Goal: Use online tool/utility: Use online tool/utility

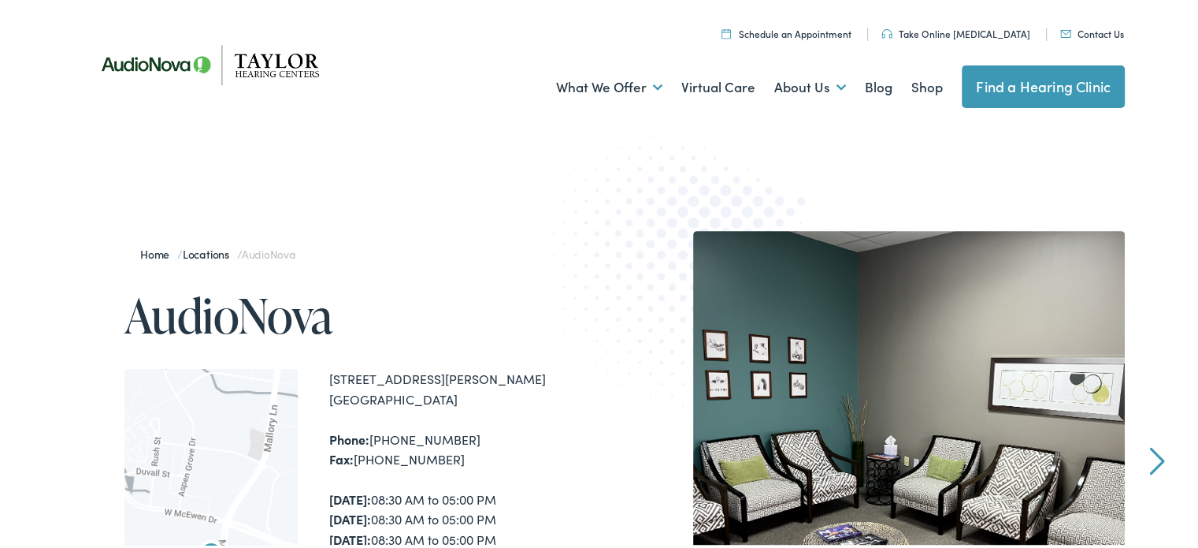
click at [936, 31] on link "Take Online [MEDICAL_DATA]" at bounding box center [956, 30] width 149 height 13
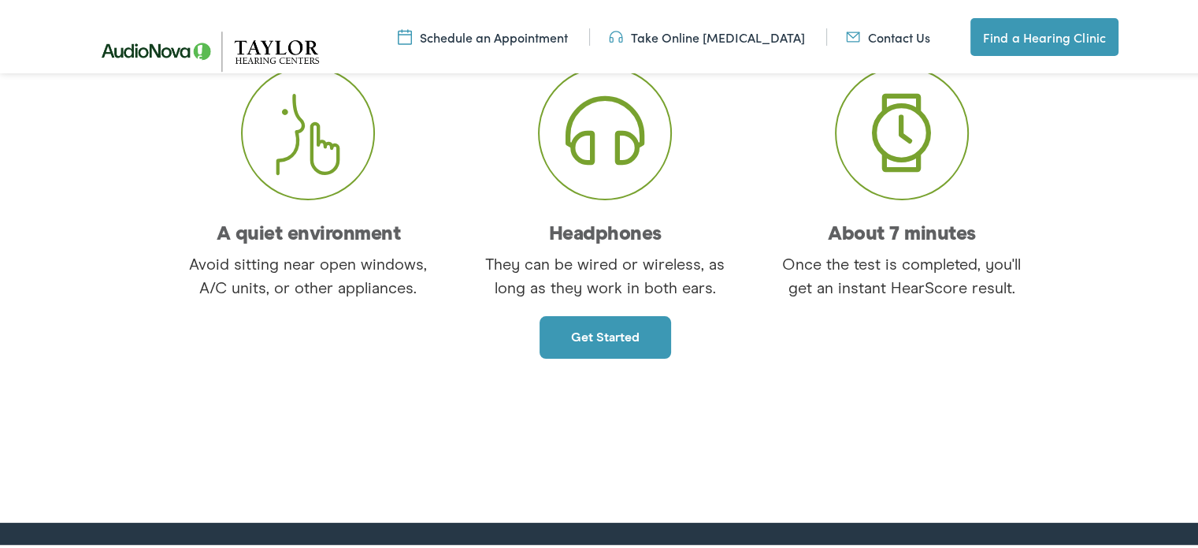
scroll to position [315, 0]
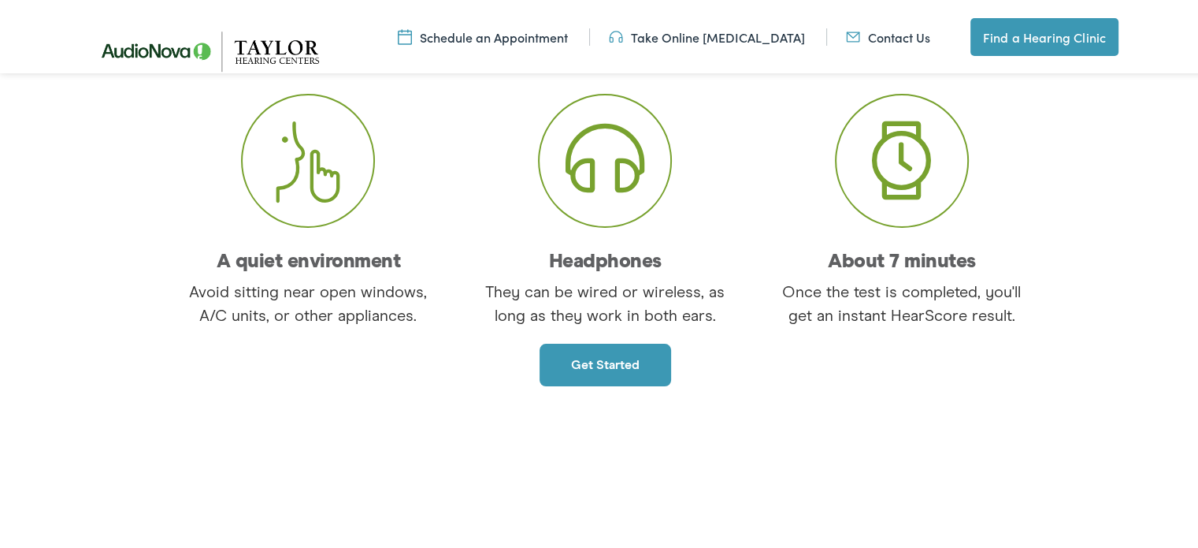
click at [580, 363] on link "Get started" at bounding box center [606, 362] width 132 height 43
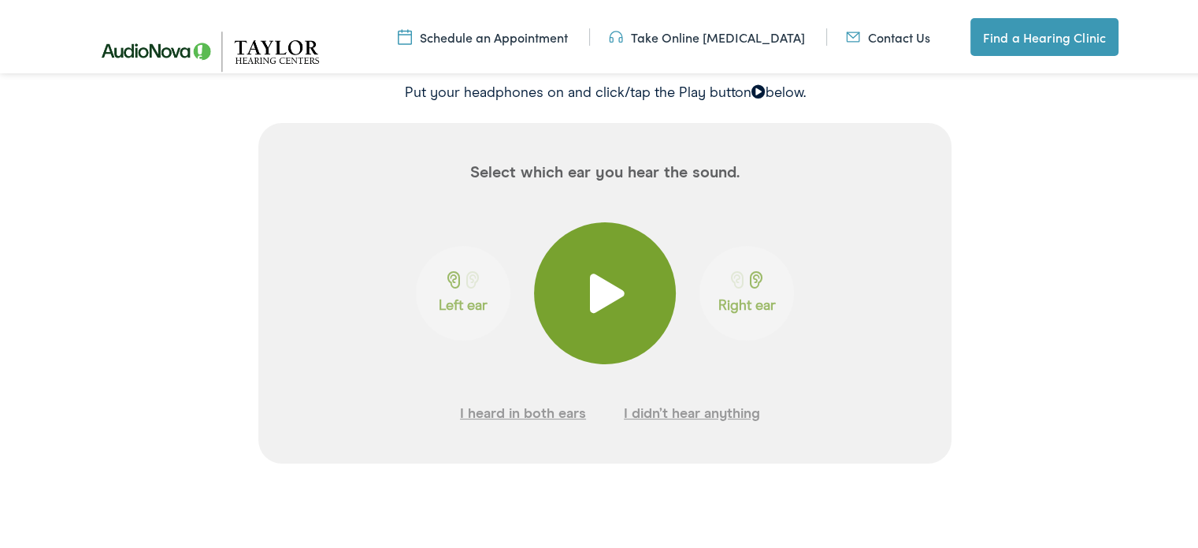
click at [596, 283] on span at bounding box center [605, 290] width 39 height 39
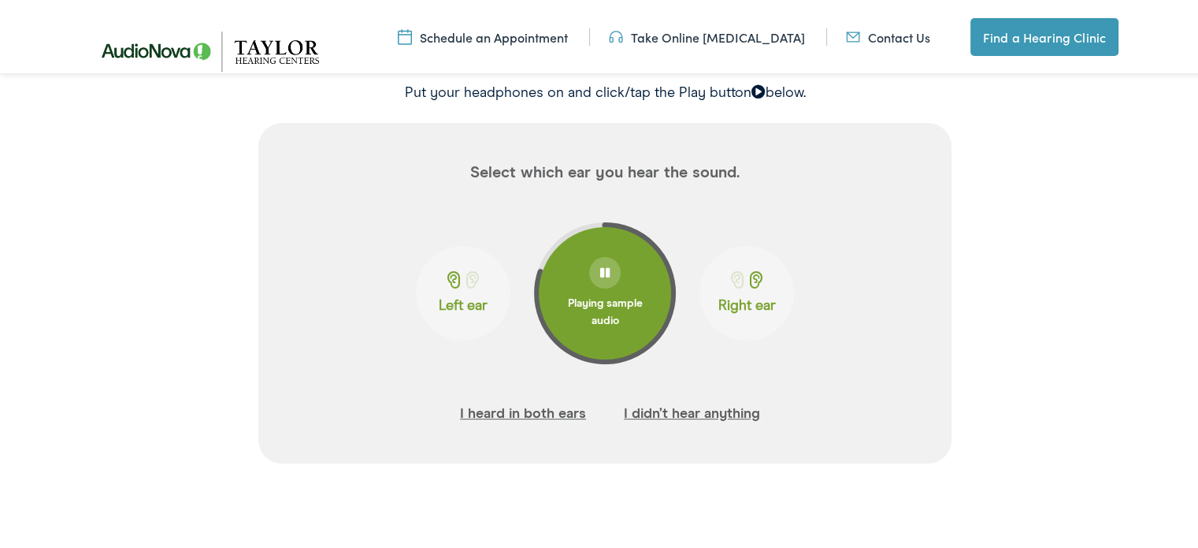
click at [667, 412] on button "I didn’t hear anything" at bounding box center [692, 411] width 136 height 24
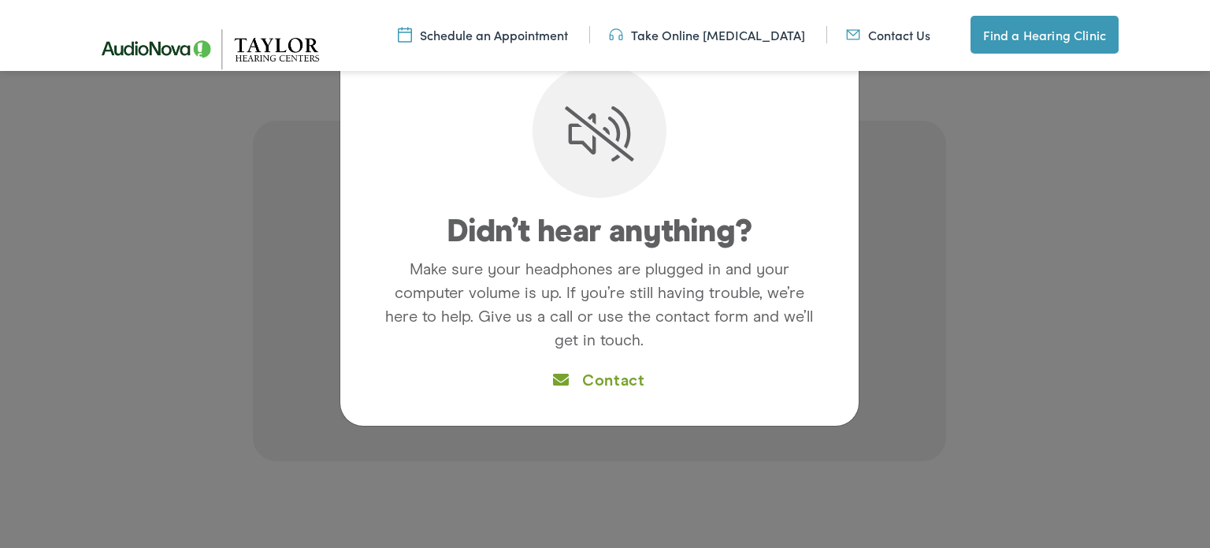
click at [685, 366] on div "Didn’t hear anything? Make sure your headphones are plugged in and your compute…" at bounding box center [599, 237] width 487 height 346
click at [901, 378] on div "Didn’t hear anything? Make sure your headphones are plugged in and your compute…" at bounding box center [605, 274] width 1210 height 548
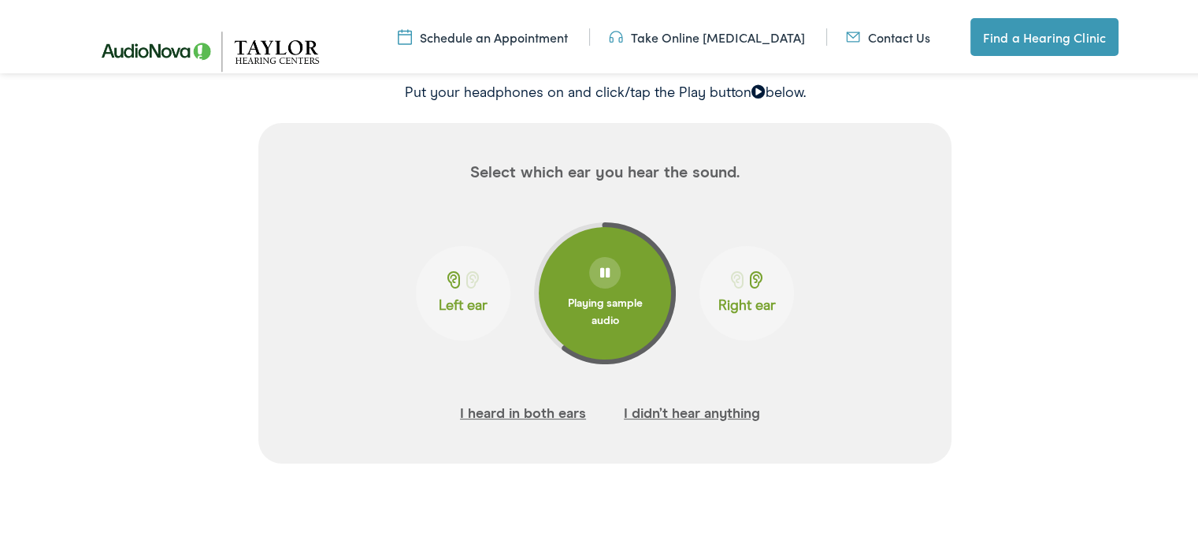
click at [603, 271] on span at bounding box center [604, 270] width 9 height 11
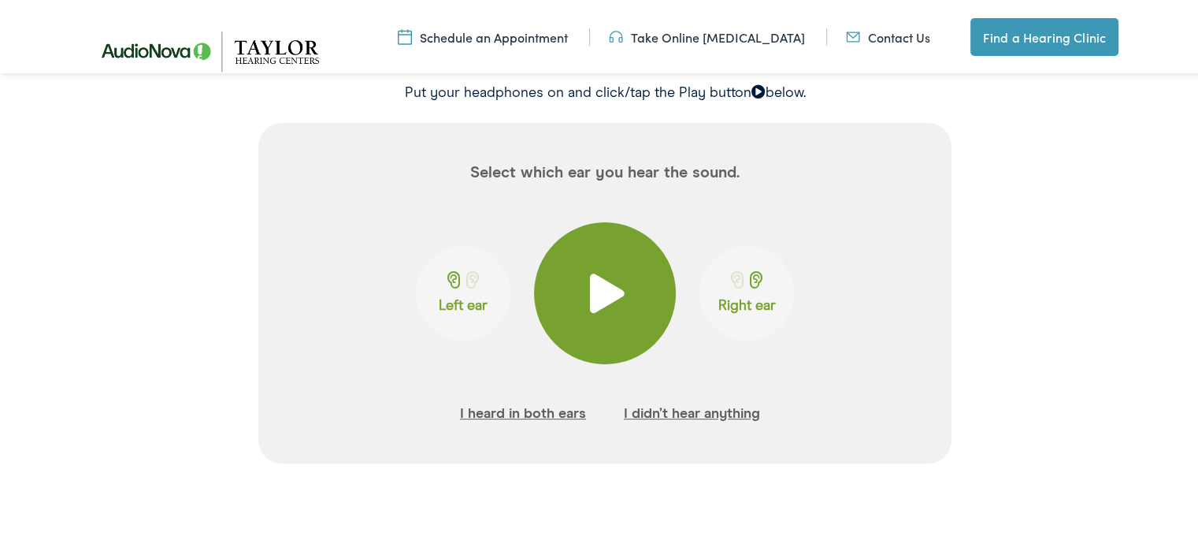
click at [590, 292] on span at bounding box center [605, 290] width 39 height 39
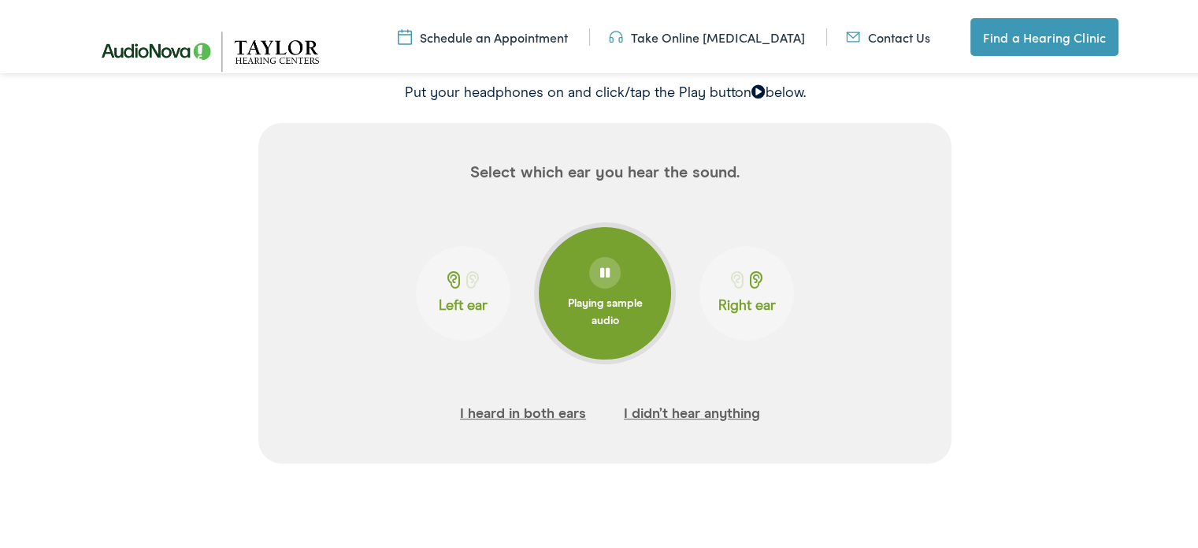
click at [518, 411] on button "I heard in both ears" at bounding box center [523, 411] width 126 height 24
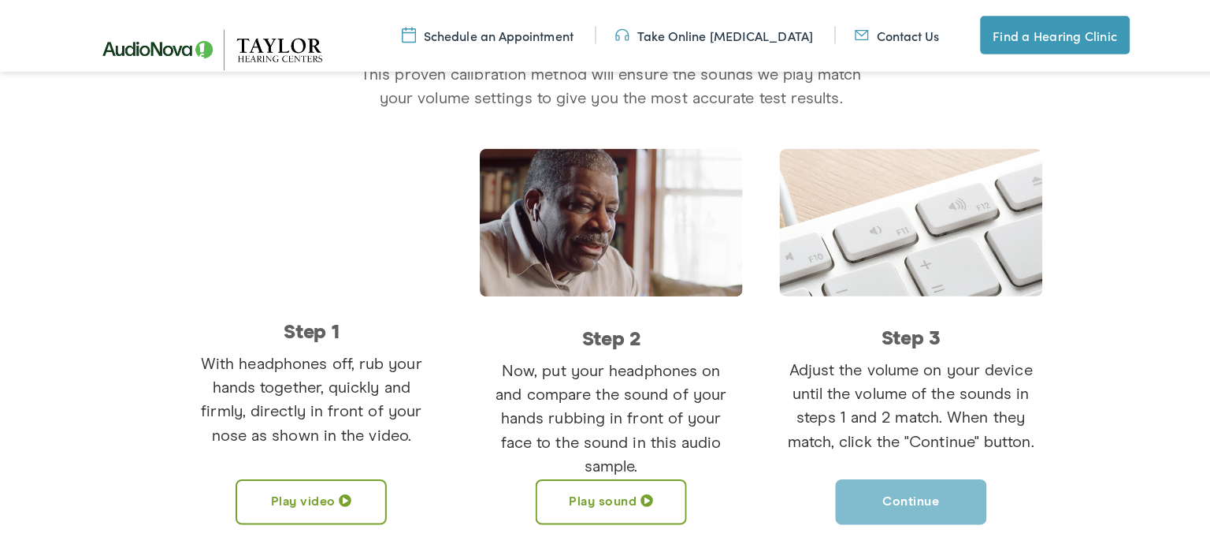
scroll to position [342, 0]
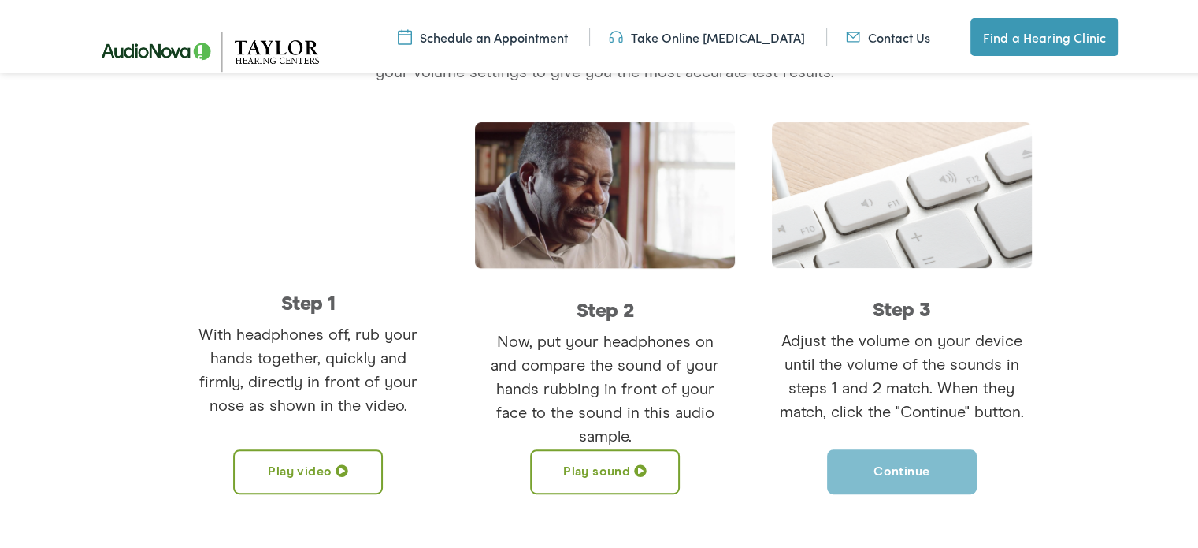
click at [577, 456] on button "Play sound" at bounding box center [605, 469] width 150 height 45
click at [287, 458] on button "Play video" at bounding box center [308, 469] width 150 height 45
click at [574, 471] on button "Pause sound" at bounding box center [605, 469] width 150 height 45
click at [315, 464] on button "Pause video" at bounding box center [308, 469] width 150 height 45
click at [579, 475] on button "Play sound" at bounding box center [605, 469] width 150 height 45
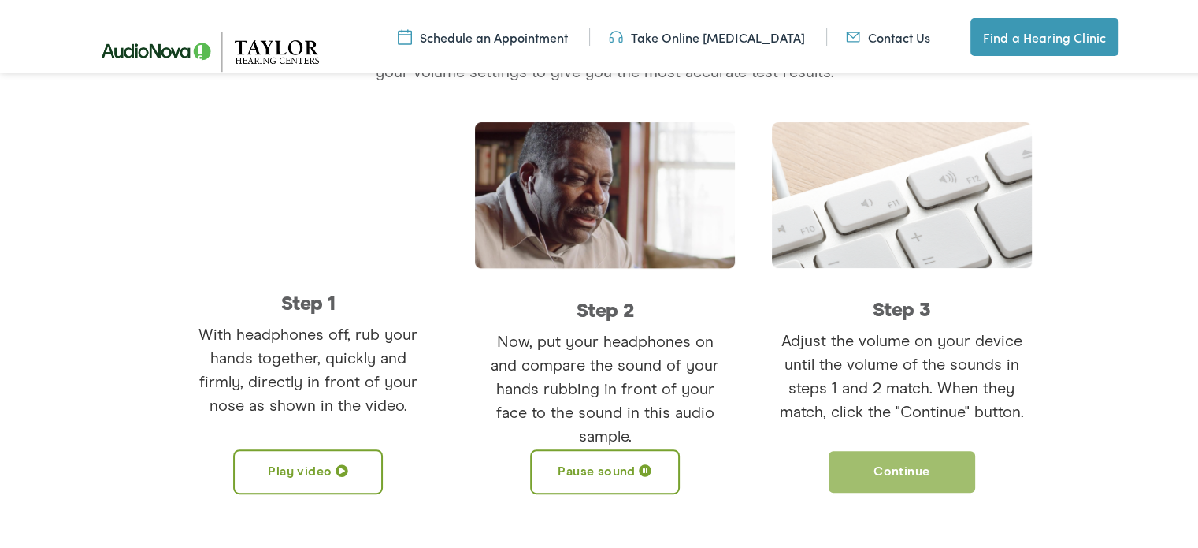
click at [886, 462] on button "Continue" at bounding box center [902, 469] width 150 height 45
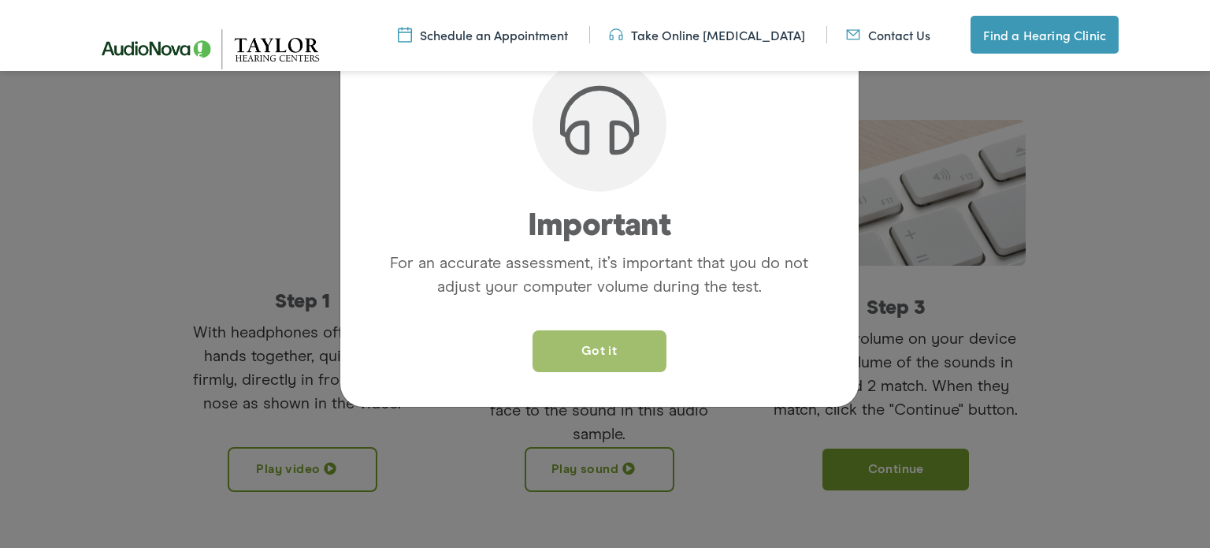
click at [607, 351] on button "Got it" at bounding box center [600, 351] width 134 height 42
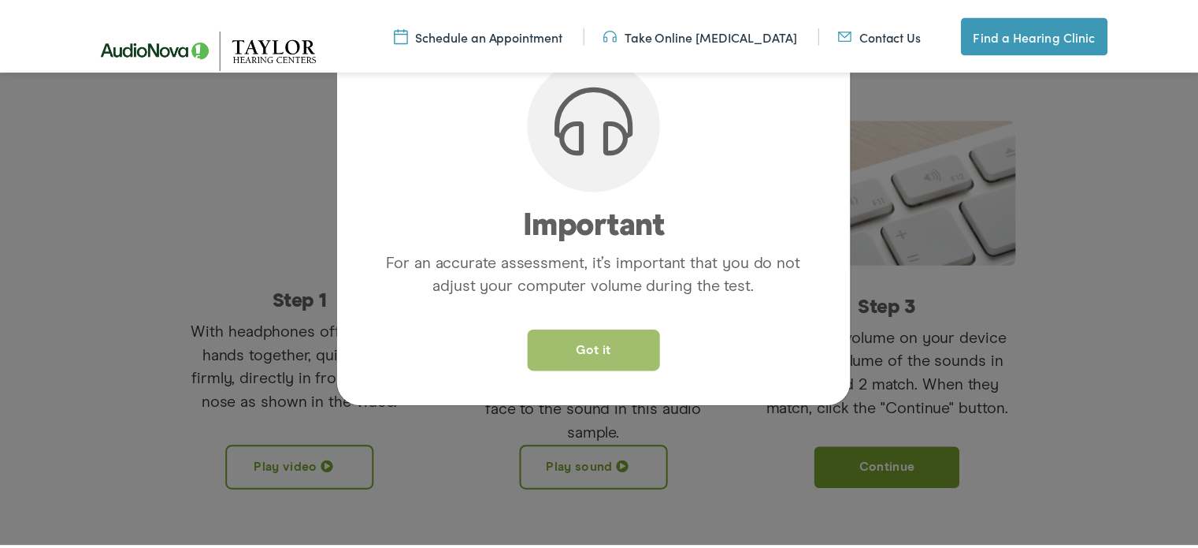
scroll to position [283, 0]
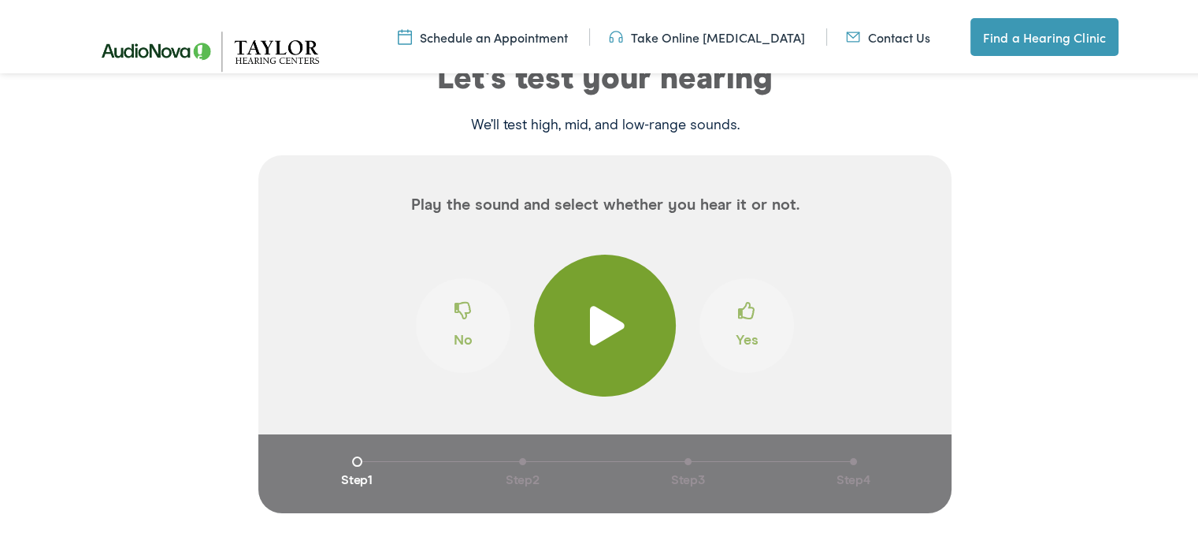
click at [596, 327] on span at bounding box center [605, 322] width 39 height 39
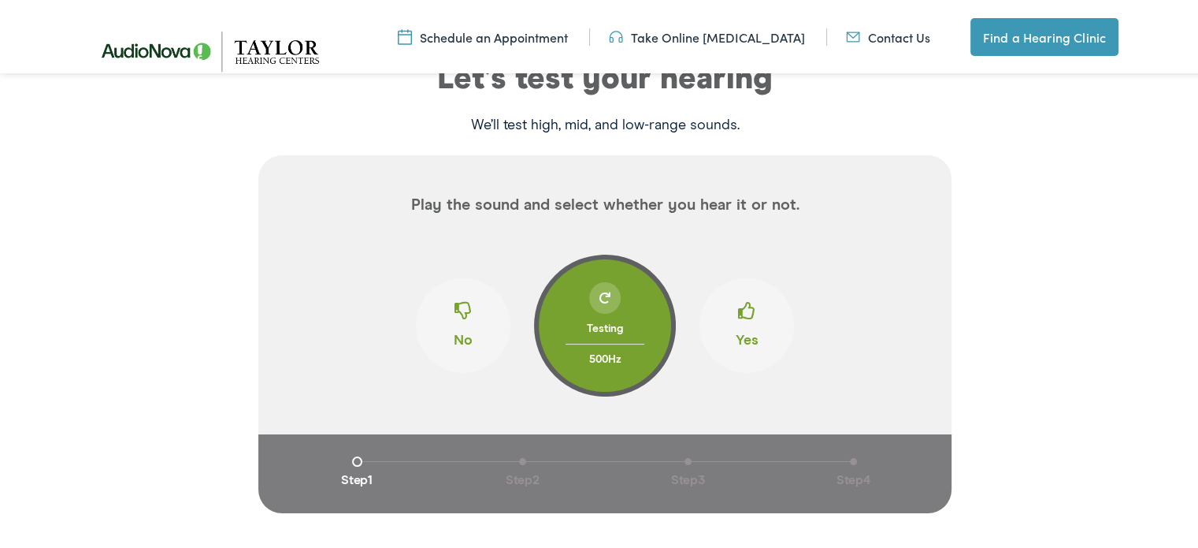
click at [738, 314] on span at bounding box center [746, 314] width 17 height 30
click at [738, 318] on span at bounding box center [746, 314] width 17 height 30
click at [615, 319] on div "Testing" at bounding box center [605, 326] width 79 height 31
click at [731, 319] on button "Yes" at bounding box center [747, 323] width 95 height 95
click at [458, 319] on span at bounding box center [463, 314] width 17 height 30
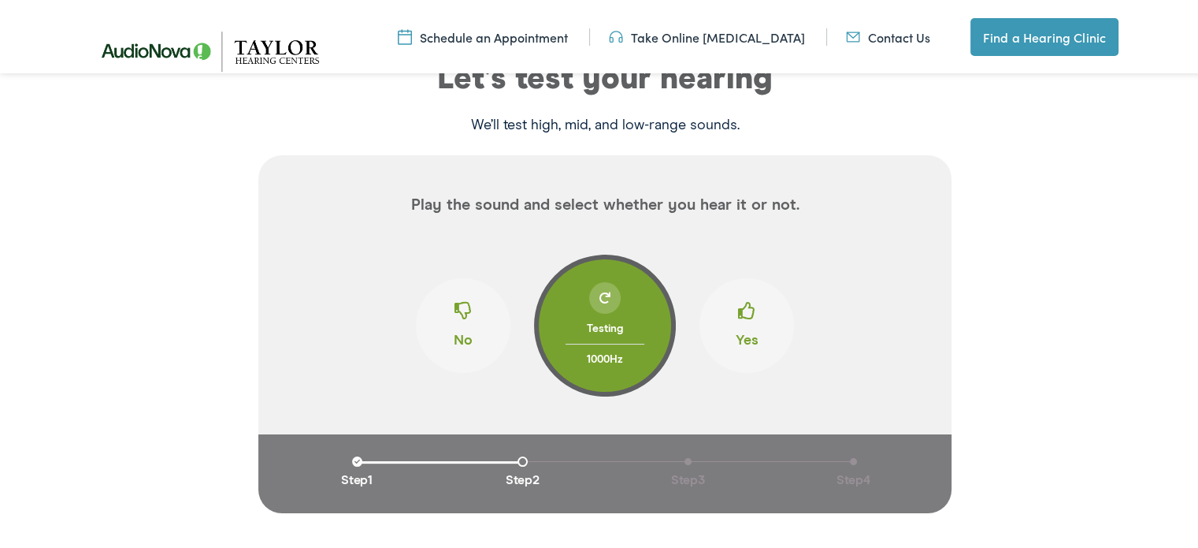
click at [744, 318] on span at bounding box center [746, 314] width 17 height 30
click at [743, 318] on span at bounding box center [746, 314] width 17 height 30
click at [741, 321] on span at bounding box center [746, 314] width 17 height 30
click at [456, 314] on span at bounding box center [463, 314] width 17 height 30
click at [741, 315] on span at bounding box center [746, 314] width 17 height 30
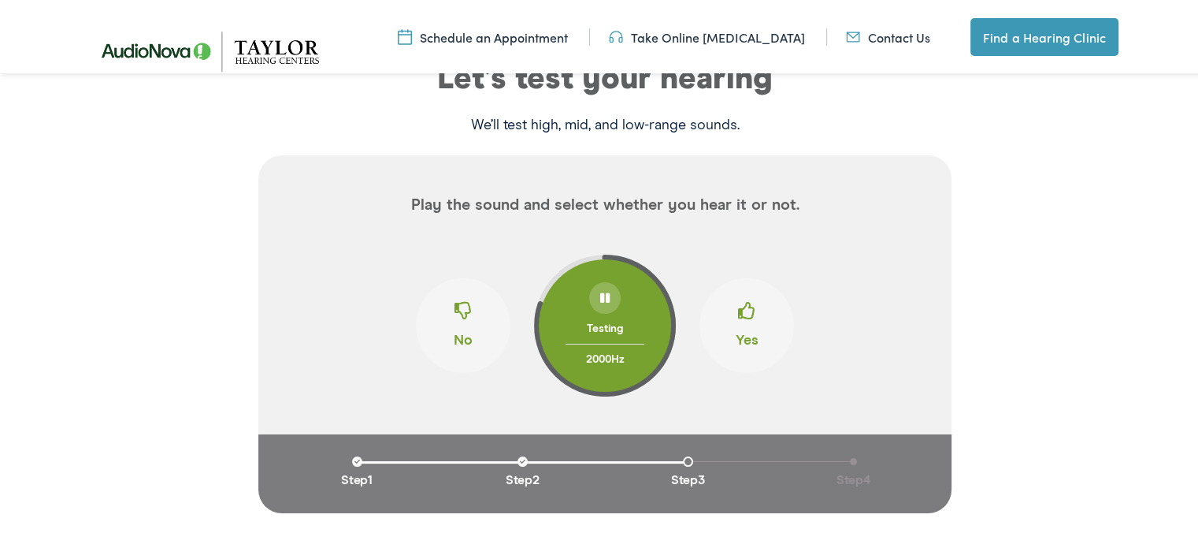
click at [741, 315] on span at bounding box center [746, 314] width 17 height 30
click at [604, 319] on div "Testing" at bounding box center [605, 326] width 79 height 31
click at [455, 322] on span at bounding box center [463, 314] width 17 height 30
click at [455, 320] on span at bounding box center [463, 314] width 17 height 30
click at [463, 317] on span at bounding box center [463, 314] width 17 height 30
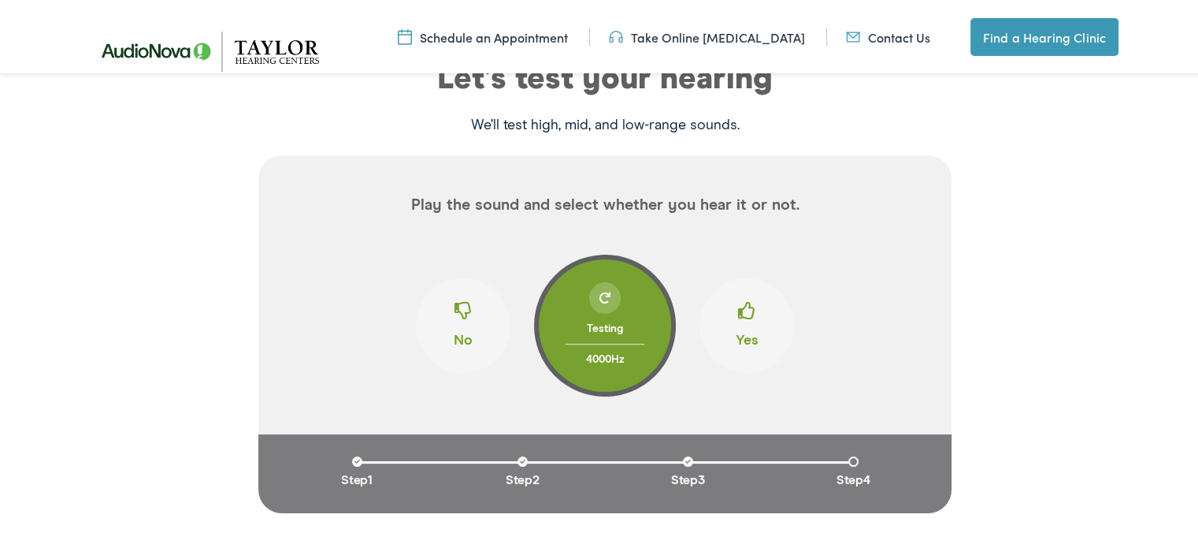
click at [455, 313] on span at bounding box center [463, 314] width 17 height 30
click at [744, 311] on span at bounding box center [746, 314] width 17 height 30
click at [467, 313] on button "No" at bounding box center [463, 323] width 95 height 95
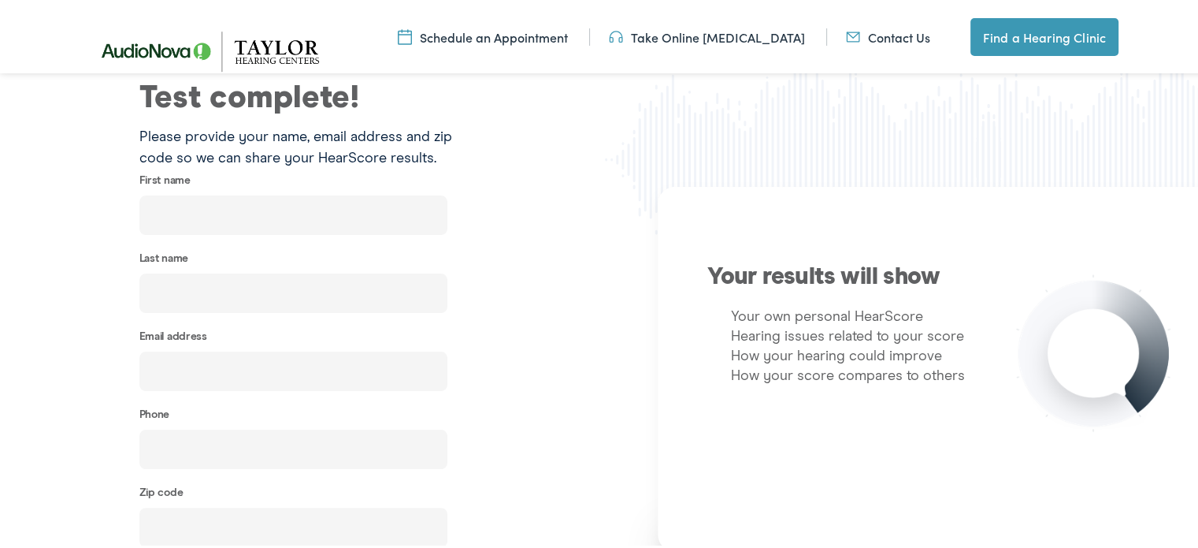
click at [155, 216] on input "text" at bounding box center [293, 212] width 308 height 39
type input "[PERSON_NAME]"
type input "[EMAIL_ADDRESS][DOMAIN_NAME]"
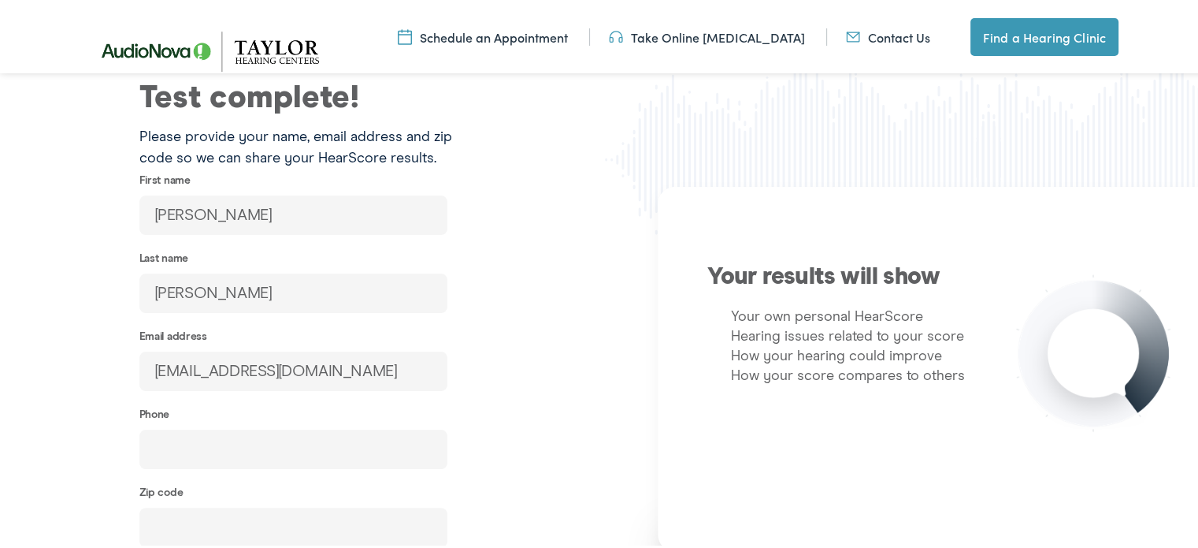
type input "[PHONE_NUMBER]"
type input "38401"
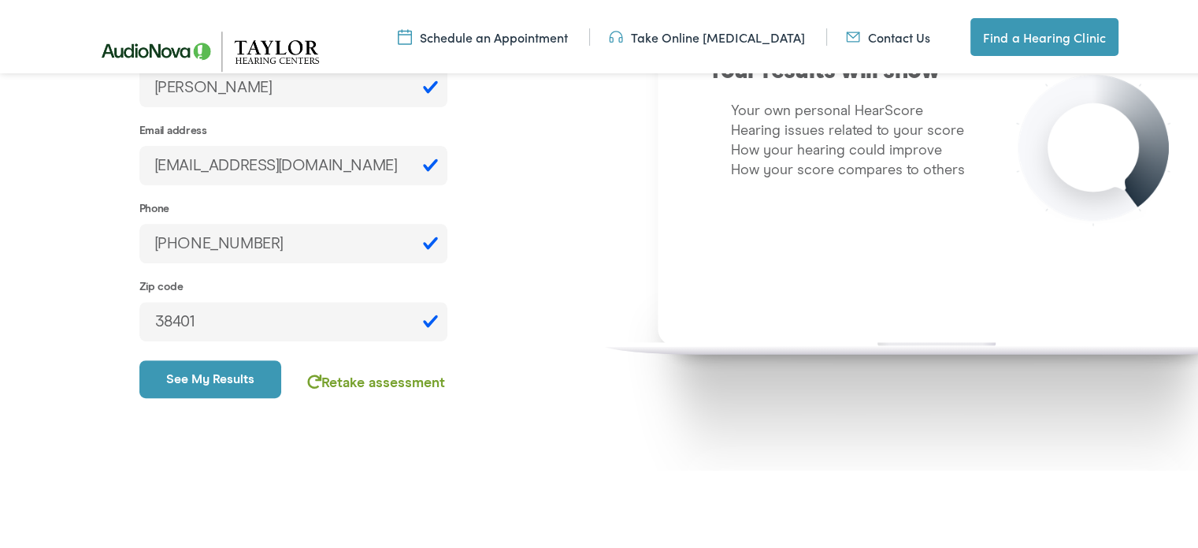
scroll to position [519, 0]
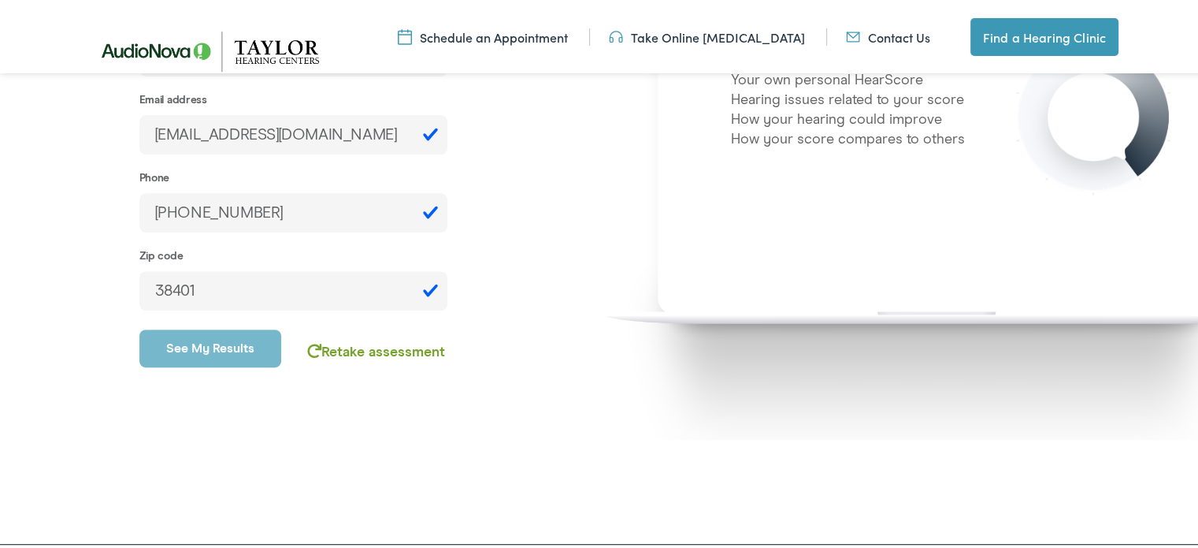
click at [229, 347] on button "See my results" at bounding box center [210, 346] width 143 height 38
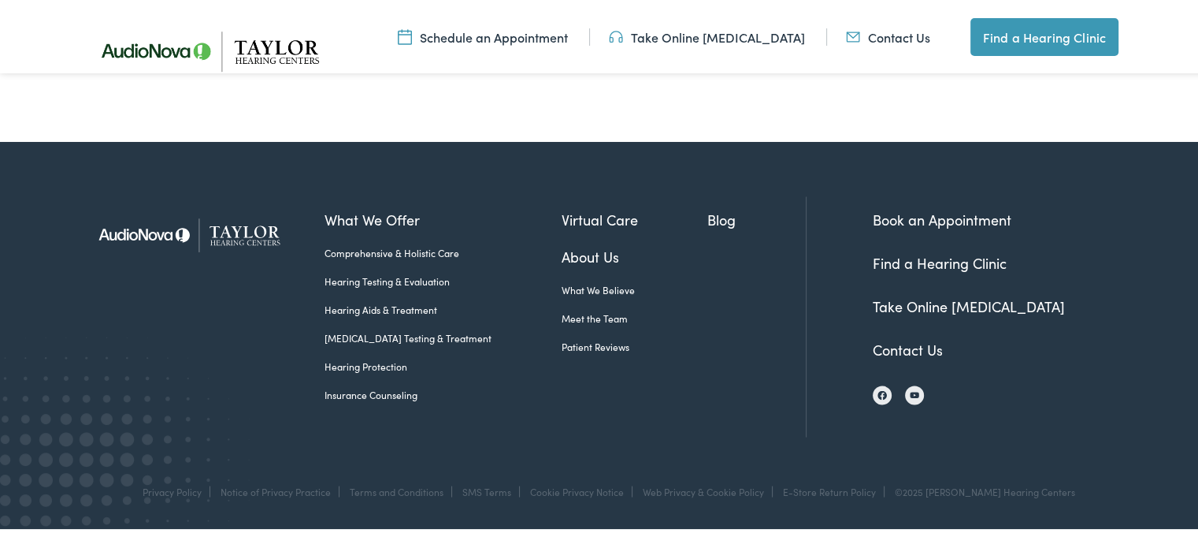
scroll to position [3089, 0]
